Goal: Task Accomplishment & Management: Complete application form

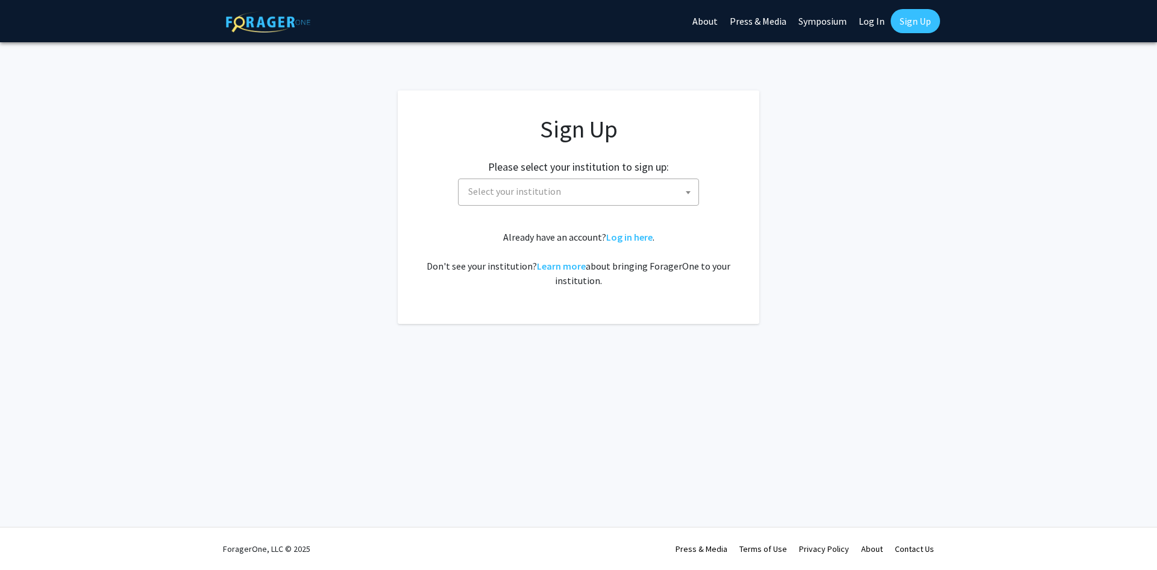
click at [517, 200] on span "Select your institution" at bounding box center [581, 191] width 235 height 25
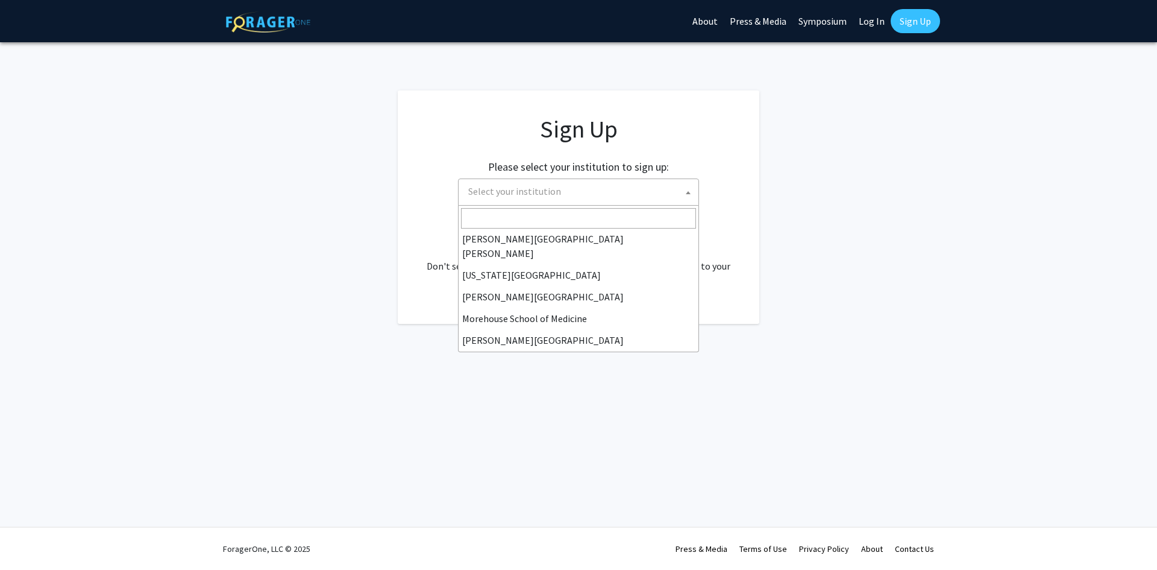
scroll to position [241, 0]
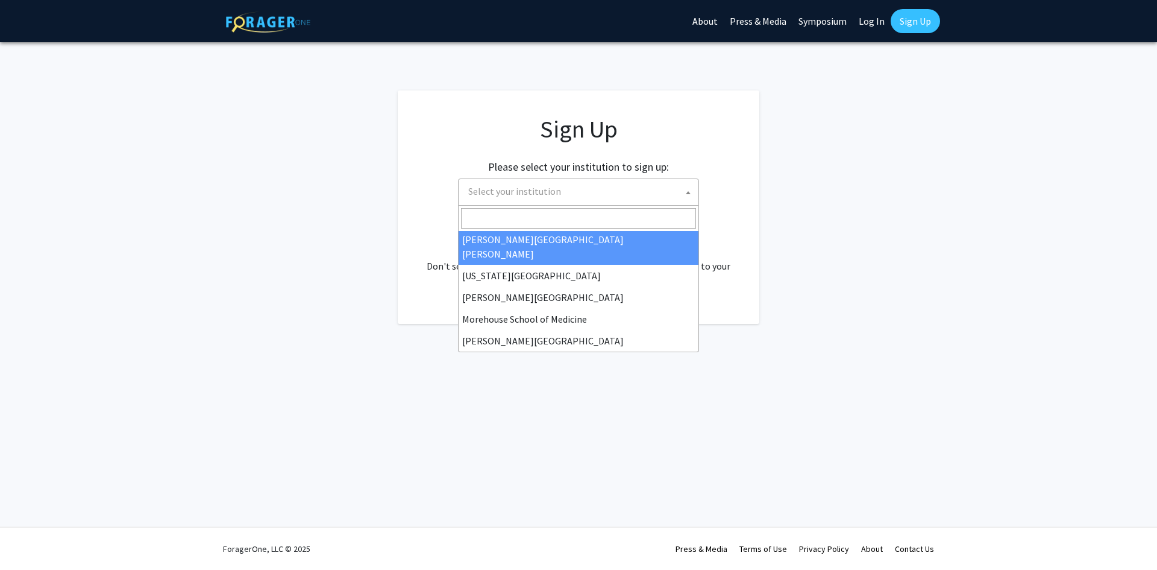
select select "1"
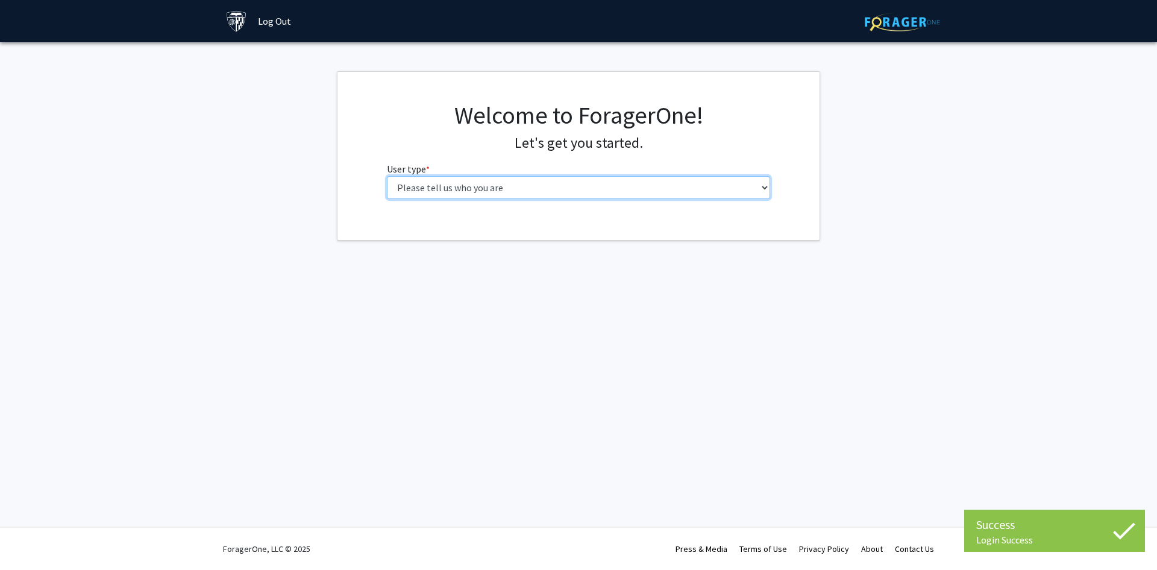
click at [491, 198] on select "Please tell us who you are Undergraduate Student Master's Student Doctoral Cand…" at bounding box center [579, 187] width 384 height 23
select select "2: masters"
click at [387, 176] on select "Please tell us who you are Undergraduate Student Master's Student Doctoral Cand…" at bounding box center [579, 187] width 384 height 23
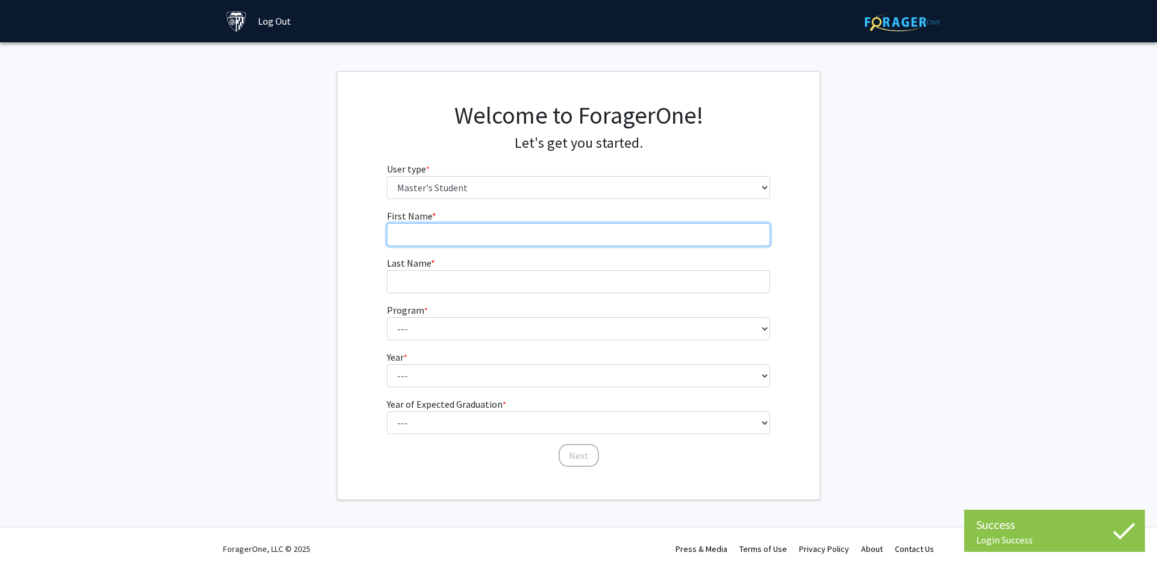
click at [459, 229] on input "First Name * required" at bounding box center [579, 234] width 384 height 23
type input "Comfort"
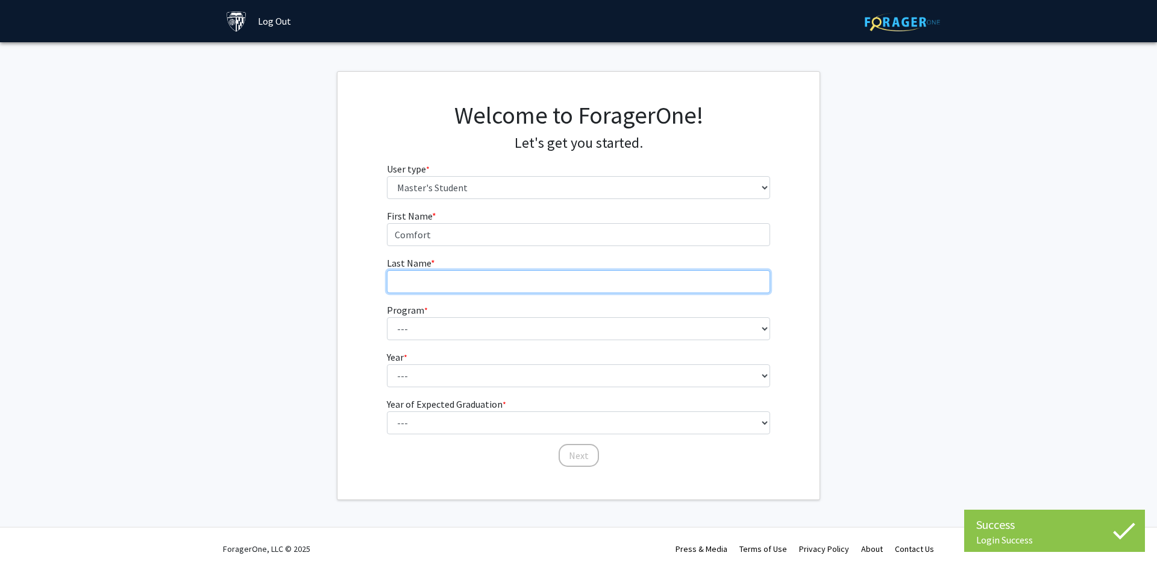
type input "Kalu"
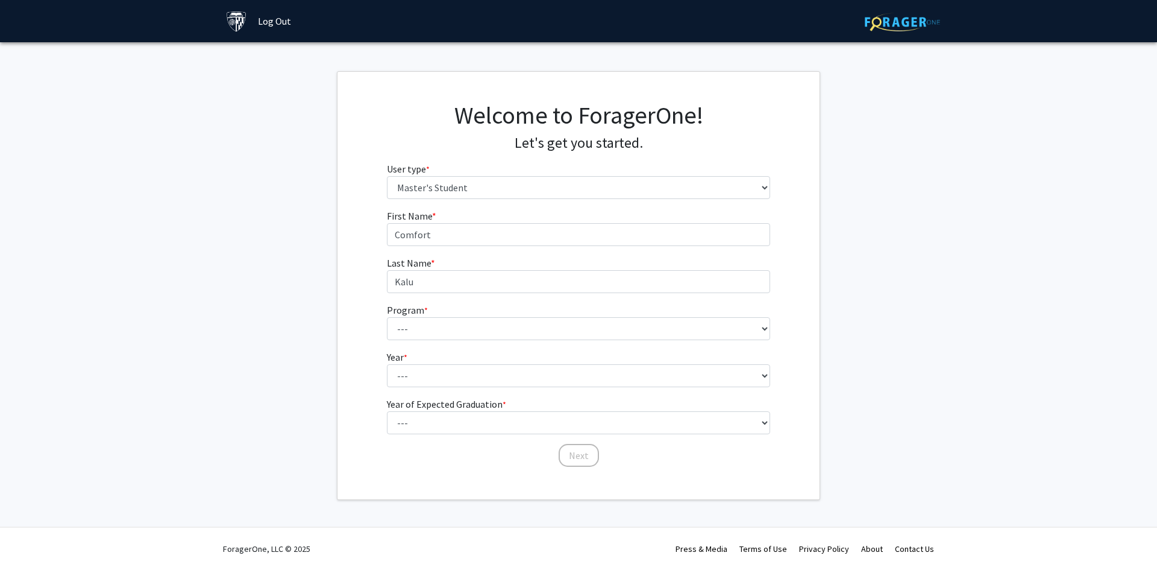
click at [427, 343] on form "First Name * required Comfort Last Name * required Kalu Program * required --- …" at bounding box center [579, 332] width 384 height 247
click at [426, 332] on select "--- Anatomy Education Applied and Computational Mathematics Applied Biomedical …" at bounding box center [579, 328] width 384 height 23
select select "105: 89"
click at [387, 317] on select "--- Anatomy Education Applied and Computational Mathematics Applied Biomedical …" at bounding box center [579, 328] width 384 height 23
click at [417, 375] on select "--- First Year Second Year" at bounding box center [579, 375] width 384 height 23
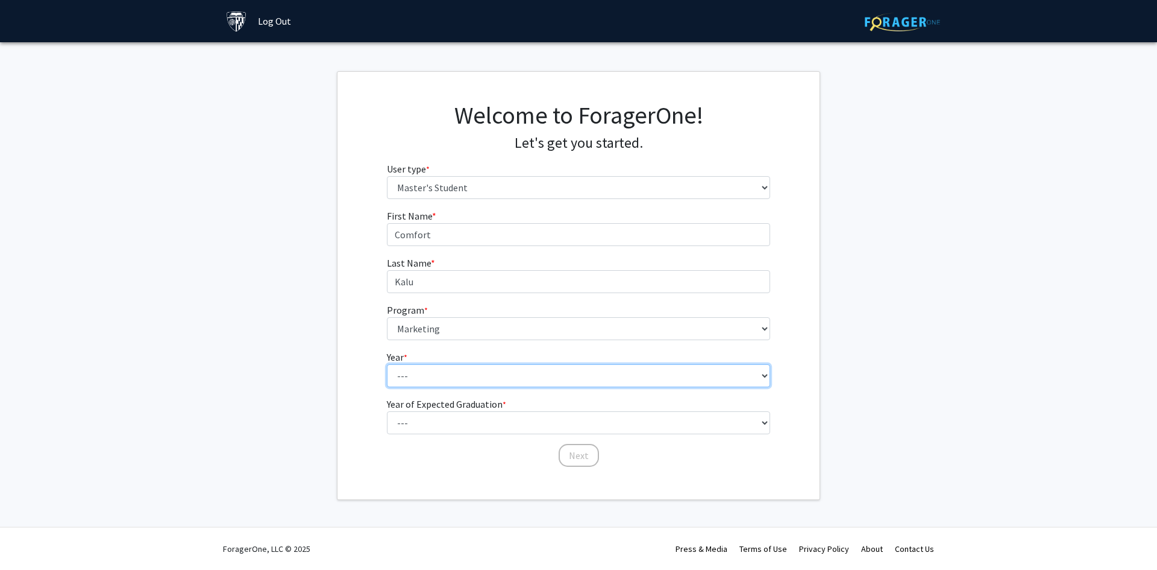
select select "2: second_year"
click at [387, 364] on select "--- First Year Second Year" at bounding box center [579, 375] width 384 height 23
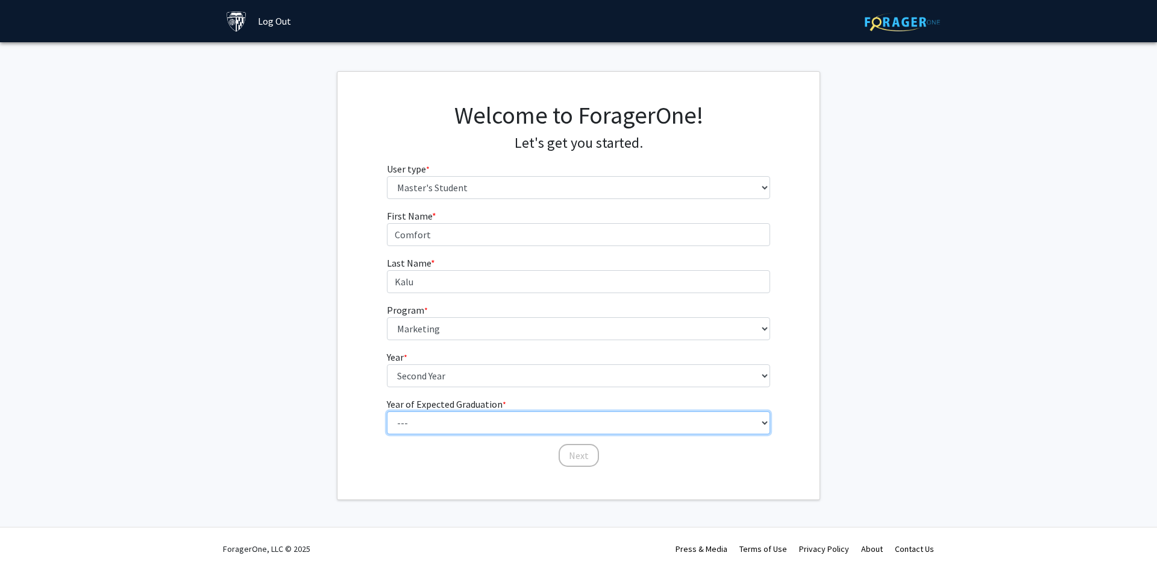
click at [429, 423] on select "--- 2025 2026 2027 2028 2029 2030 2031 2032 2033 2034" at bounding box center [579, 422] width 384 height 23
select select "3: 2027"
click at [387, 411] on select "--- 2025 2026 2027 2028 2029 2030 2031 2032 2033 2034" at bounding box center [579, 422] width 384 height 23
click at [582, 452] on button "Next" at bounding box center [579, 455] width 40 height 23
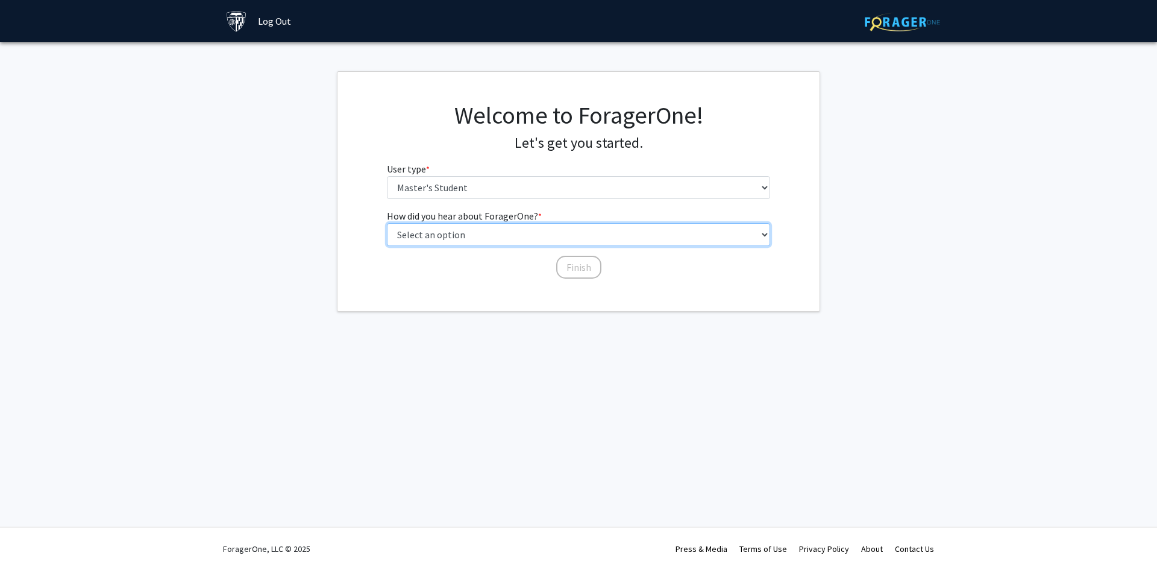
click at [512, 234] on select "Select an option Peer/student recommendation Faculty/staff recommendation Unive…" at bounding box center [579, 234] width 384 height 23
select select "3: university_website"
click at [387, 223] on select "Select an option Peer/student recommendation Faculty/staff recommendation Unive…" at bounding box center [579, 234] width 384 height 23
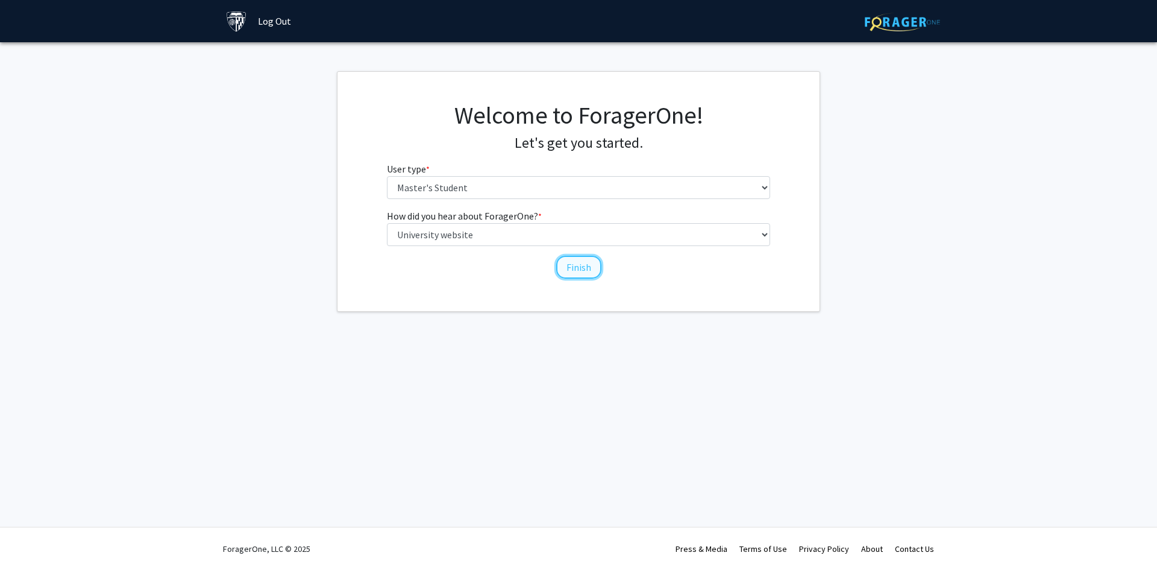
click at [576, 265] on button "Finish" at bounding box center [578, 267] width 45 height 23
